Goal: Find specific page/section: Find specific page/section

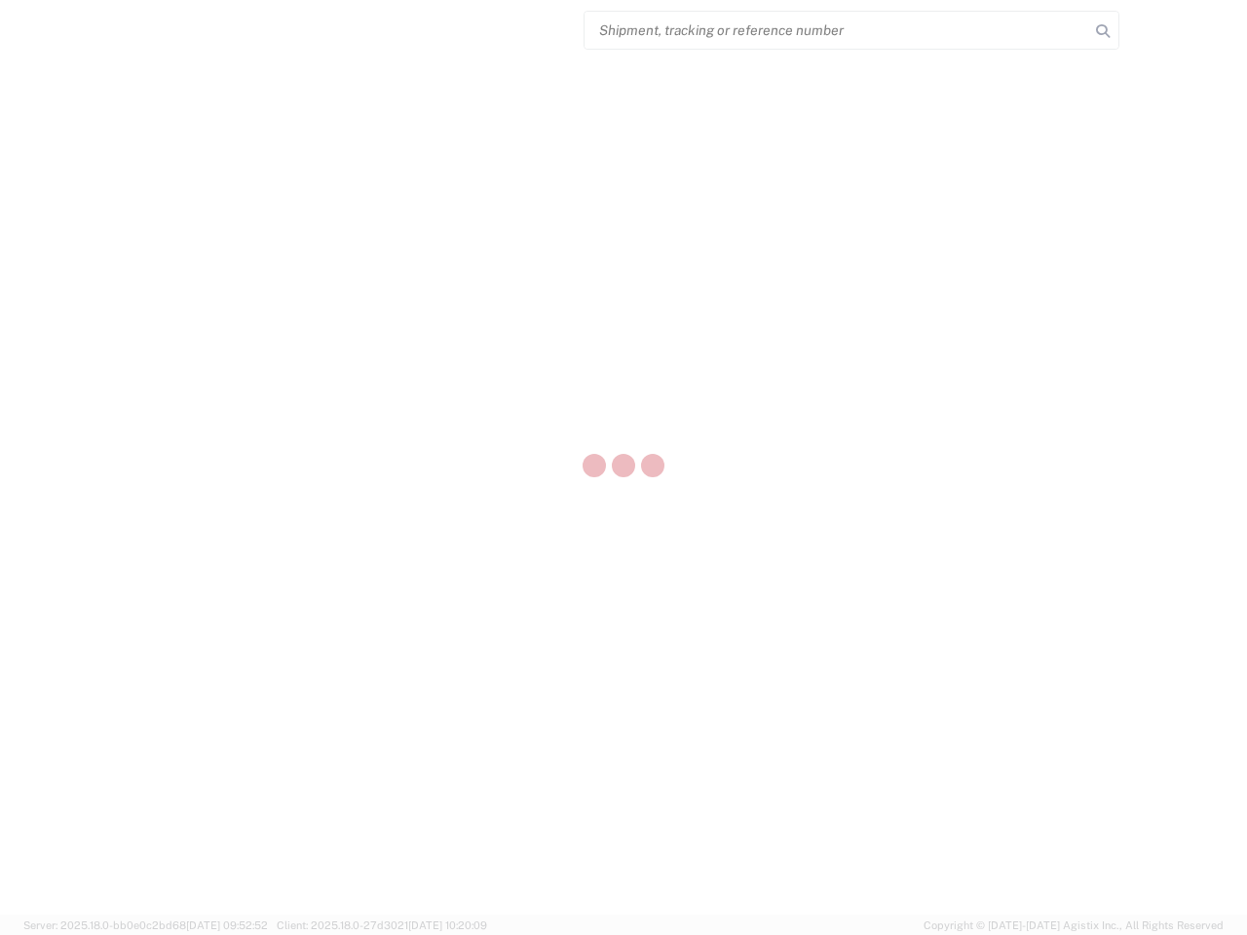
select select "US"
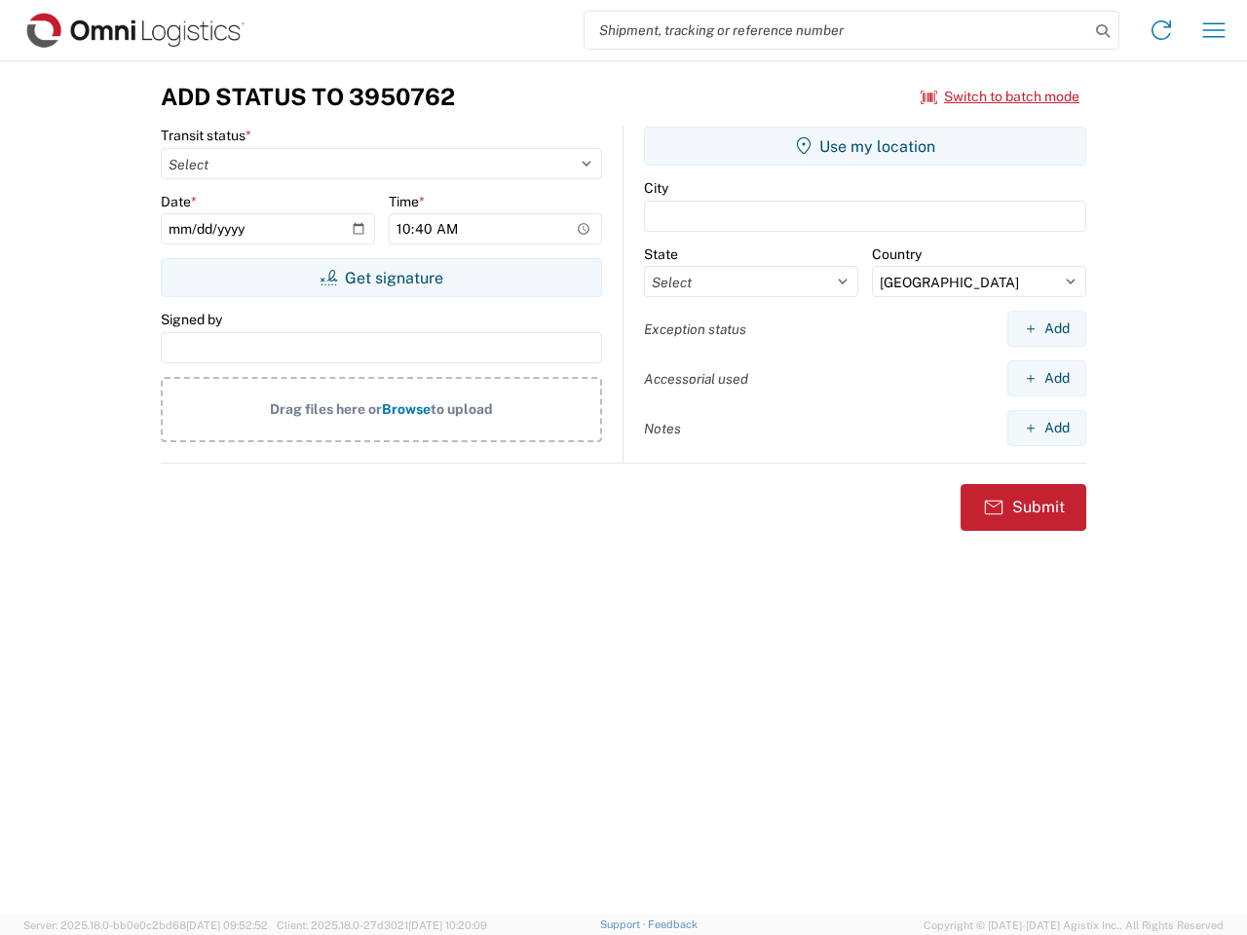
click at [837, 30] on input "search" at bounding box center [837, 30] width 505 height 37
click at [1103, 31] on icon at bounding box center [1102, 31] width 27 height 27
click at [1161, 30] on icon at bounding box center [1161, 30] width 31 height 31
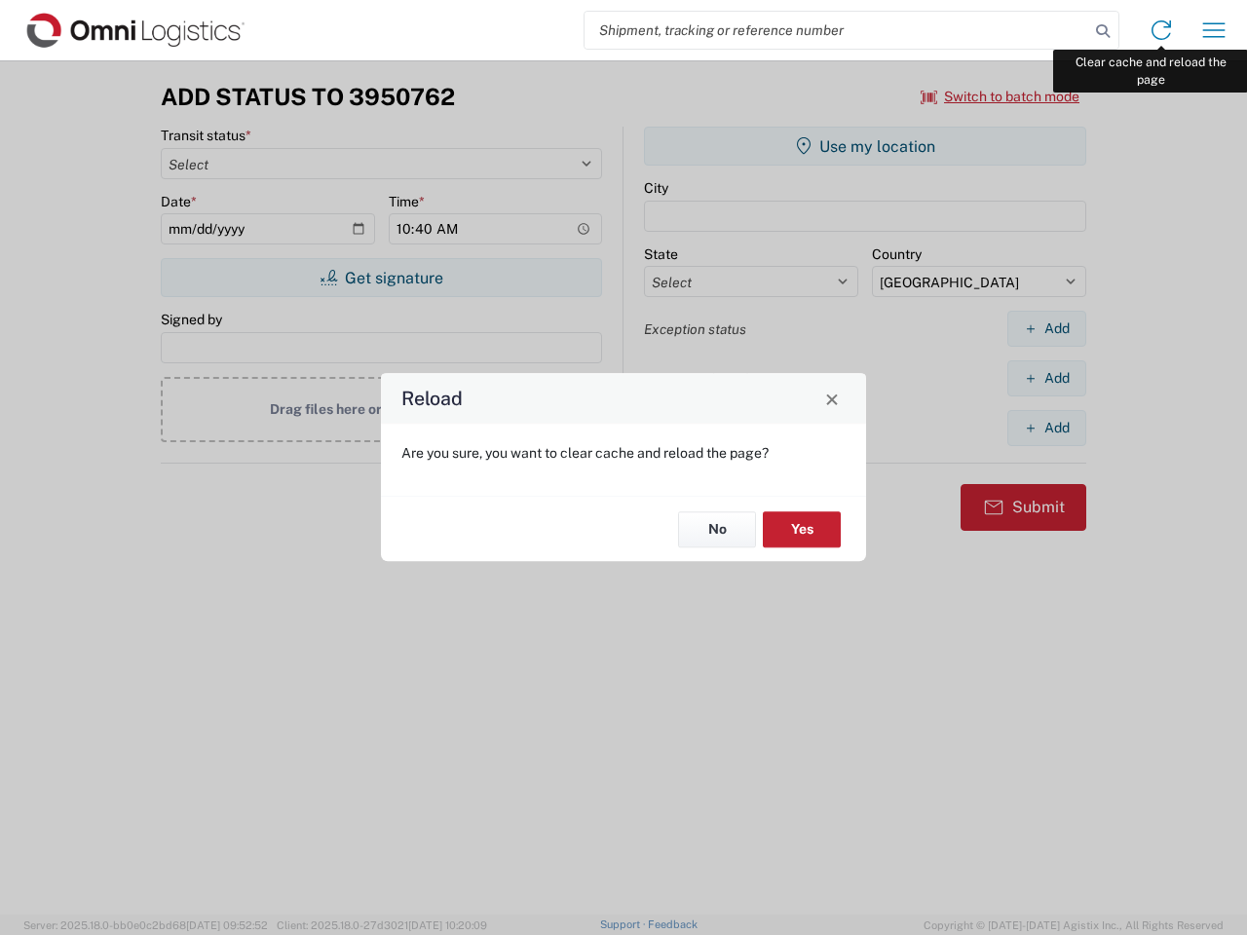
click at [1214, 30] on div "Reload Are you sure, you want to clear cache and reload the page? No Yes" at bounding box center [623, 467] width 1247 height 935
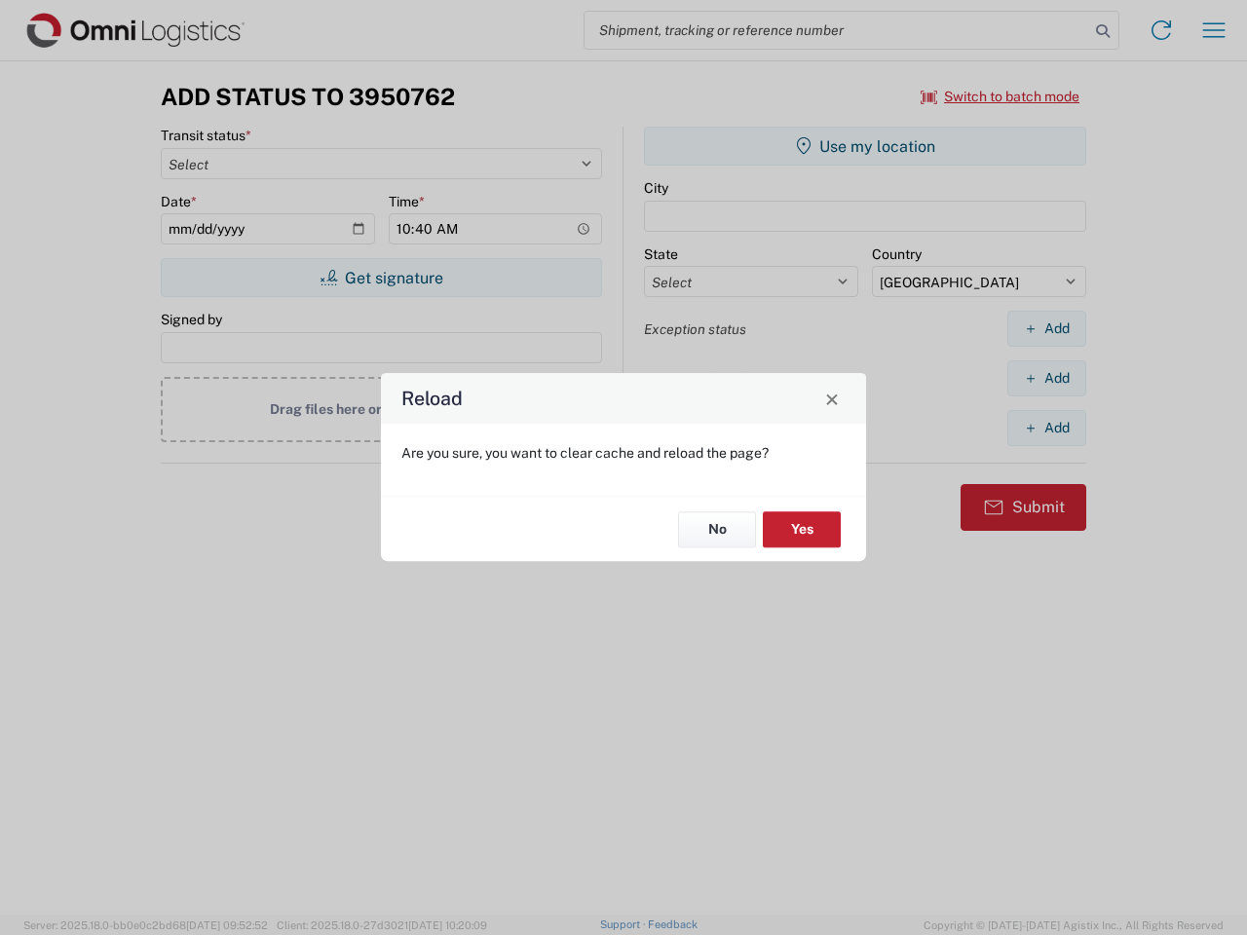
click at [1001, 96] on div "Reload Are you sure, you want to clear cache and reload the page? No Yes" at bounding box center [623, 467] width 1247 height 935
click at [381, 278] on div "Reload Are you sure, you want to clear cache and reload the page? No Yes" at bounding box center [623, 467] width 1247 height 935
click at [865, 146] on div "Reload Are you sure, you want to clear cache and reload the page? No Yes" at bounding box center [623, 467] width 1247 height 935
click at [1046, 328] on div "Reload Are you sure, you want to clear cache and reload the page? No Yes" at bounding box center [623, 467] width 1247 height 935
click at [1046, 378] on div "Reload Are you sure, you want to clear cache and reload the page? No Yes" at bounding box center [623, 467] width 1247 height 935
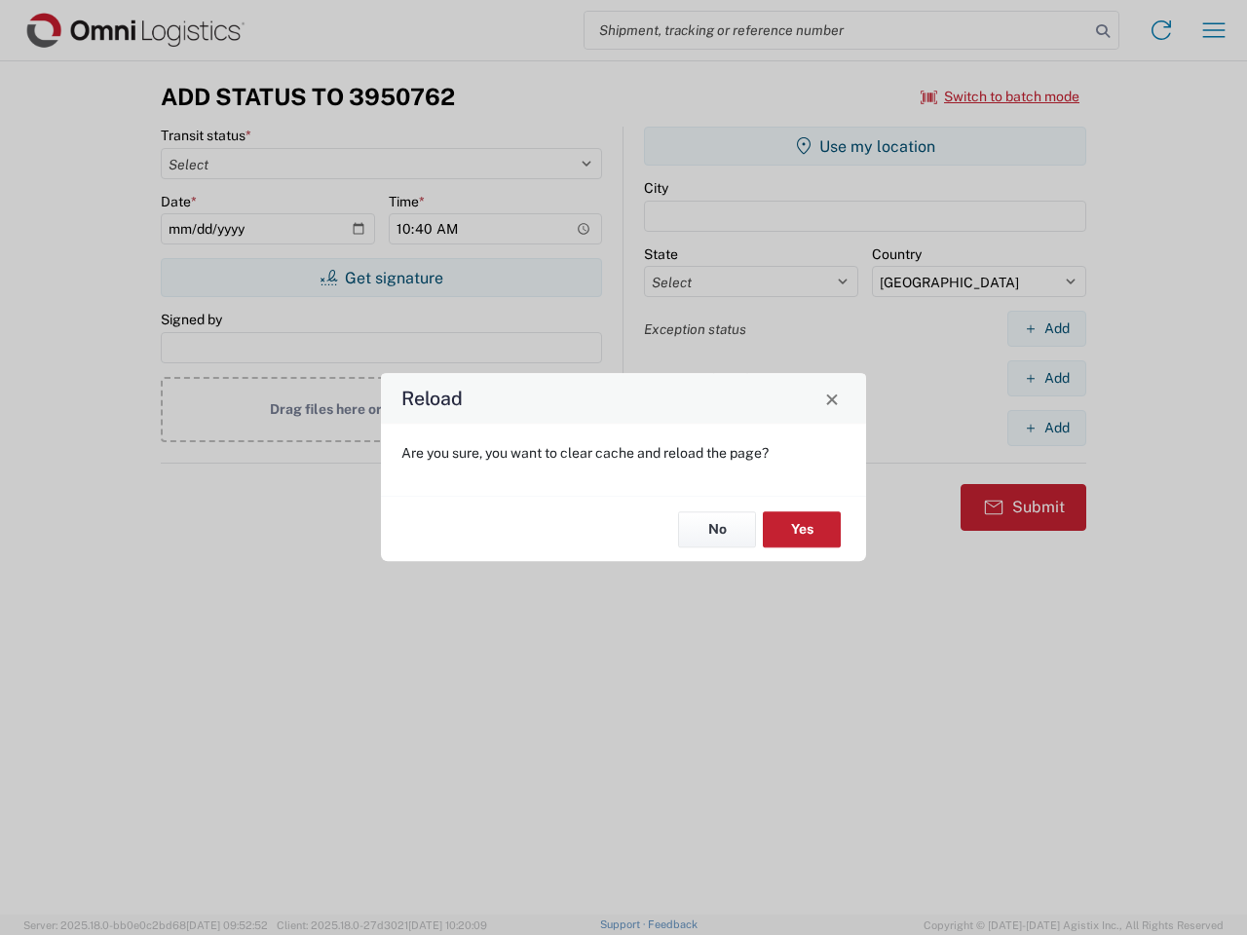
click at [1046, 428] on div "Reload Are you sure, you want to clear cache and reload the page? No Yes" at bounding box center [623, 467] width 1247 height 935
